Goal: Information Seeking & Learning: Get advice/opinions

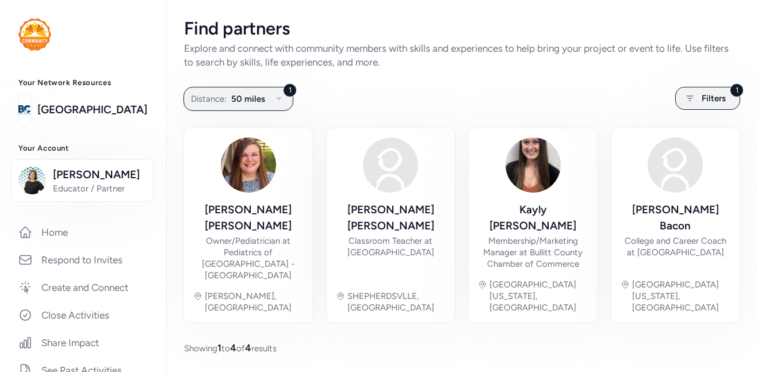
click at [704, 119] on div "Find partners Explore and connect with community members with skills and experi…" at bounding box center [462, 186] width 592 height 373
click at [692, 103] on icon at bounding box center [690, 98] width 14 height 14
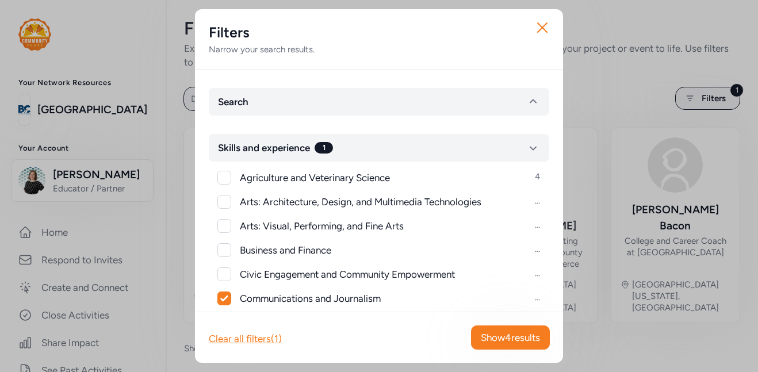
click at [222, 297] on icon at bounding box center [224, 298] width 8 height 7
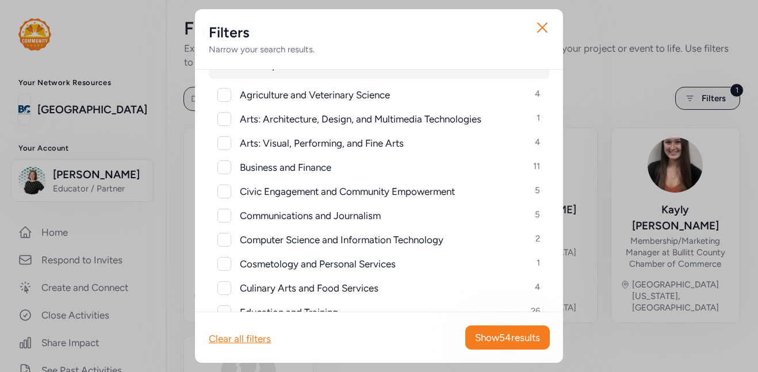
scroll to position [88, 0]
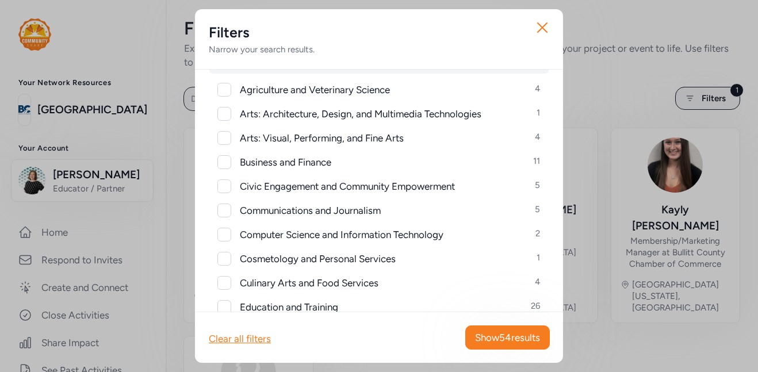
click at [433, 212] on span "Communications and Journalism 5" at bounding box center [390, 211] width 300 height 14
checkbox input "true"
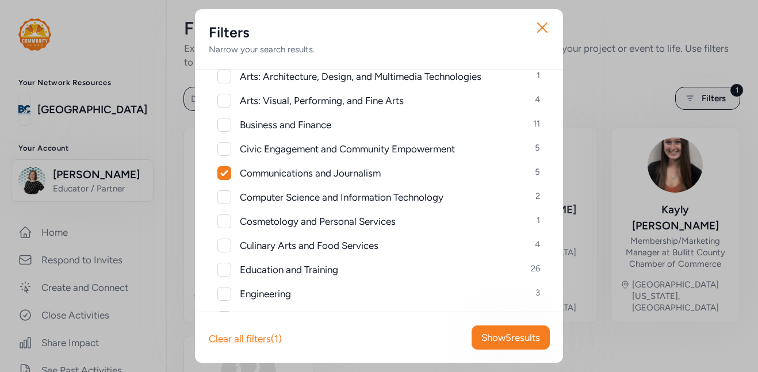
scroll to position [141, 0]
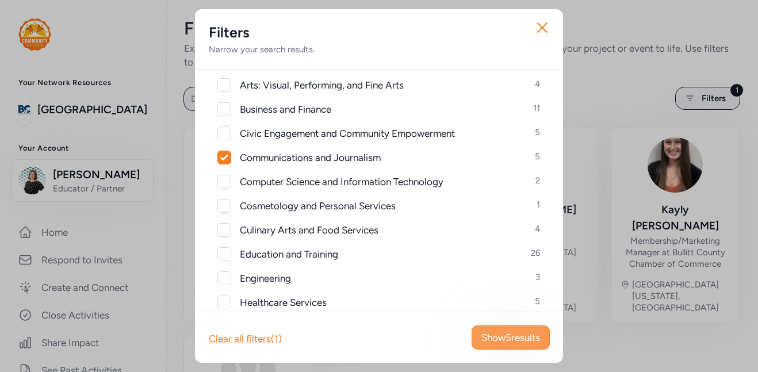
click at [511, 339] on span "Show 5 results" at bounding box center [510, 338] width 59 height 14
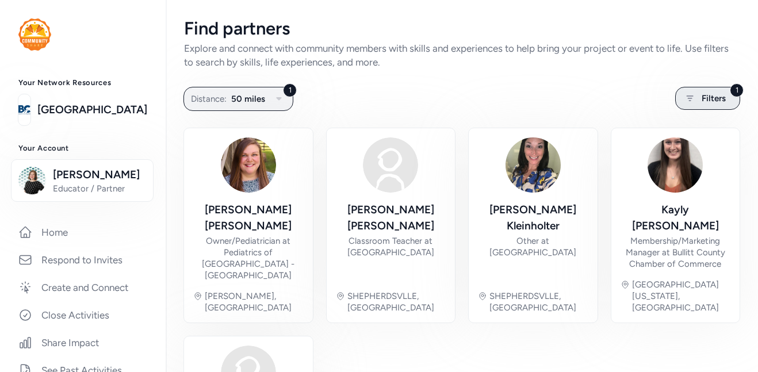
click at [715, 106] on div "1 Filters" at bounding box center [707, 98] width 65 height 23
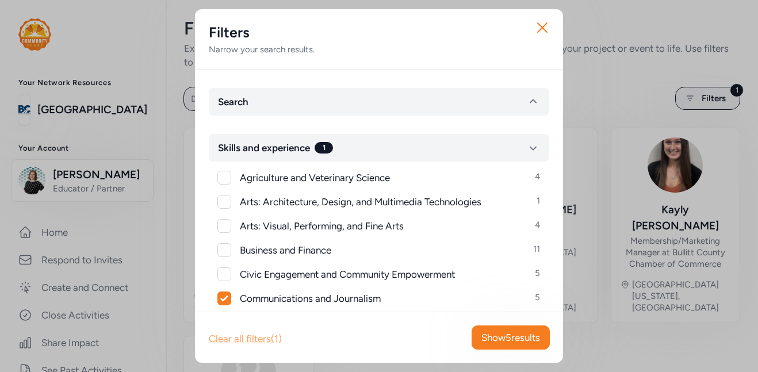
click at [266, 334] on div "Clear all filters (1)" at bounding box center [245, 339] width 73 height 14
checkbox input "false"
click at [541, 29] on icon "button" at bounding box center [542, 27] width 9 height 9
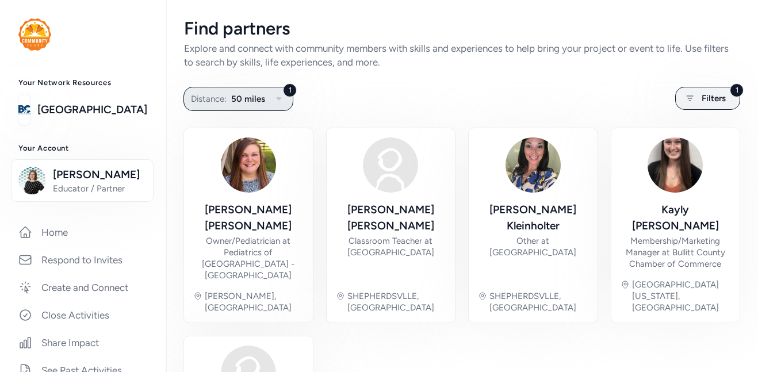
click at [285, 100] on button "1 Distance: 50 miles" at bounding box center [238, 99] width 110 height 24
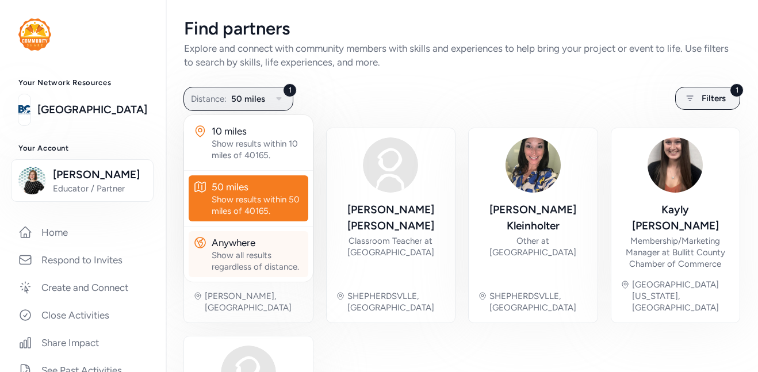
click at [279, 254] on div "Show all results regardless of distance." at bounding box center [258, 261] width 92 height 23
